Goal: Task Accomplishment & Management: Manage account settings

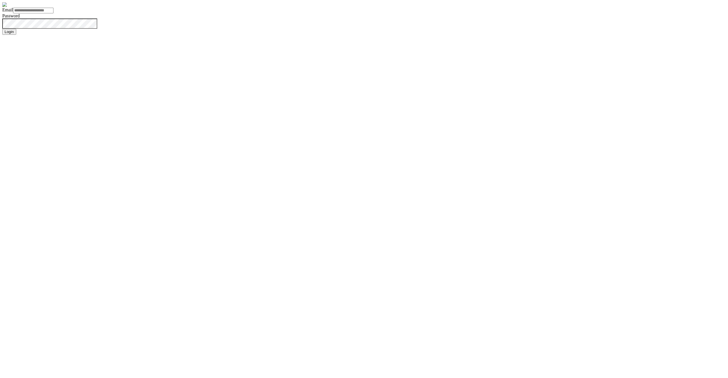
click at [53, 13] on input "Email" at bounding box center [33, 11] width 40 height 6
click at [462, 35] on form "Email Password Login" at bounding box center [364, 18] width 724 height 32
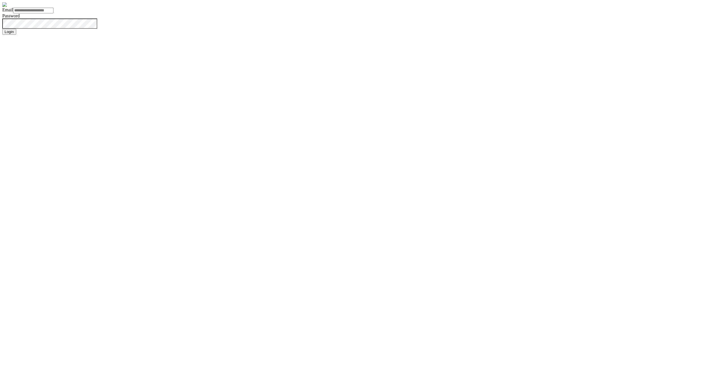
click at [358, 35] on div "Email Password Login" at bounding box center [364, 20] width 724 height 27
click at [53, 13] on input "Email" at bounding box center [33, 11] width 40 height 6
click at [449, 35] on form "Email Password Login" at bounding box center [364, 18] width 724 height 32
click at [445, 35] on form "Email Password Login" at bounding box center [364, 18] width 724 height 32
